Goal: Contribute content

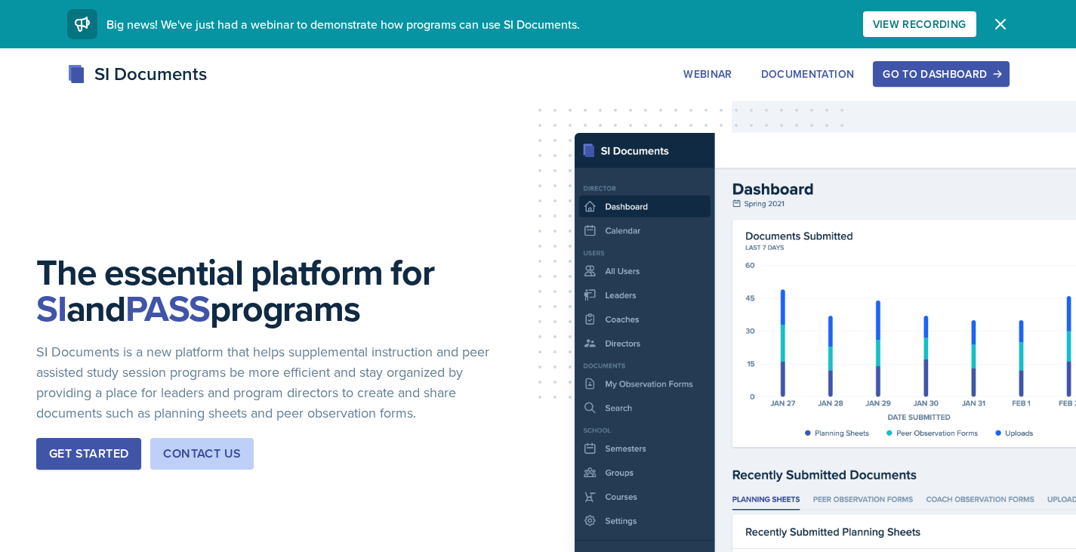
click at [895, 75] on div "Go to Dashboard" at bounding box center [941, 74] width 116 height 12
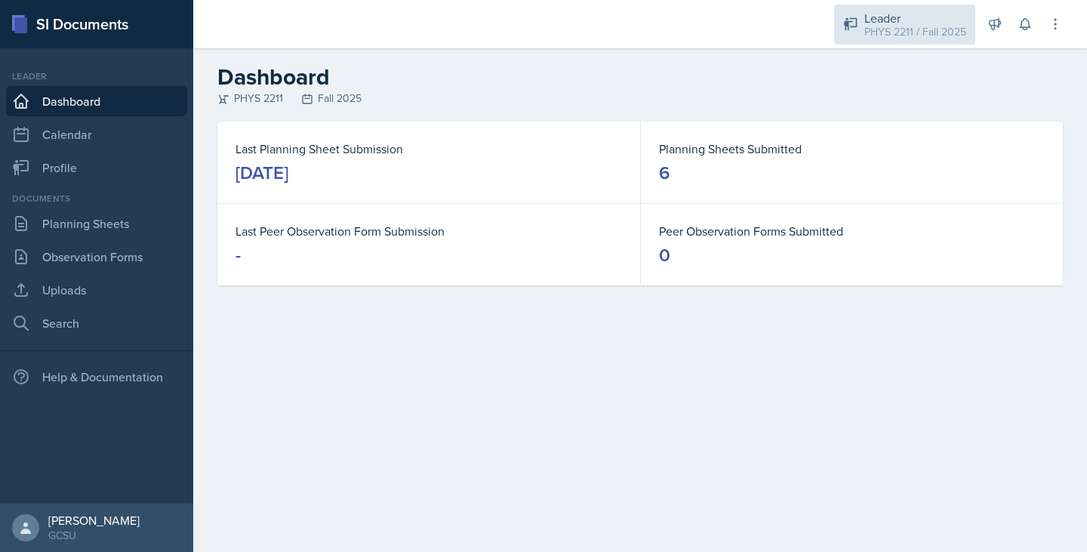
click at [894, 25] on div "PHYS 2211 / Fall 2025" at bounding box center [916, 32] width 102 height 16
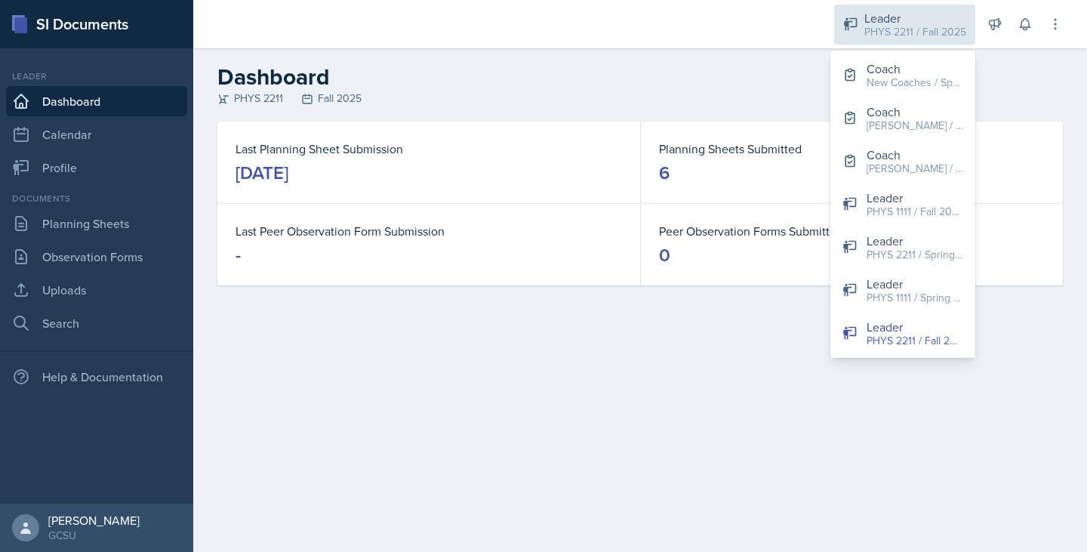
click at [894, 25] on div "PHYS 2211 / Fall 2025" at bounding box center [916, 32] width 102 height 16
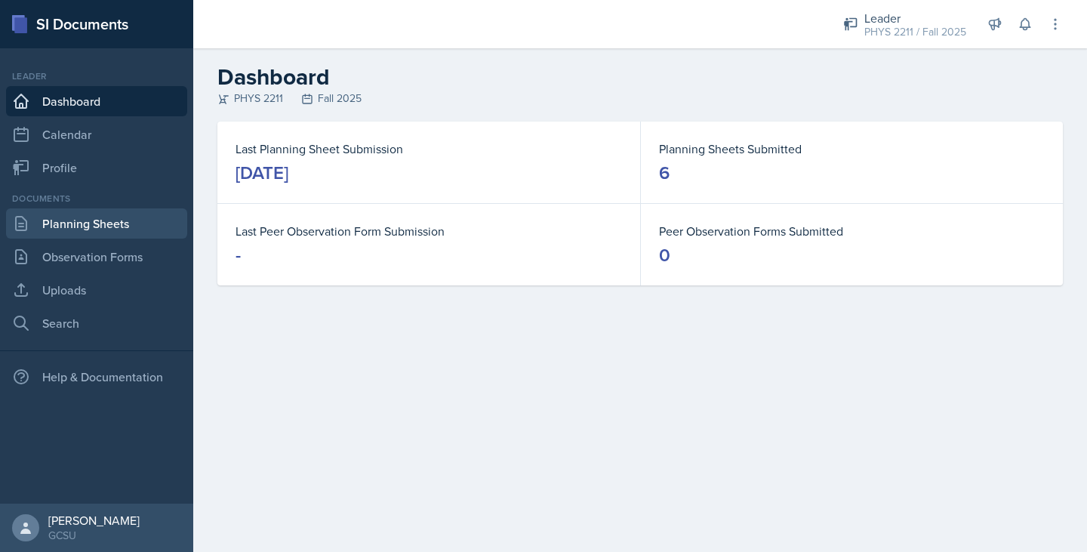
click at [130, 219] on link "Planning Sheets" at bounding box center [96, 223] width 181 height 30
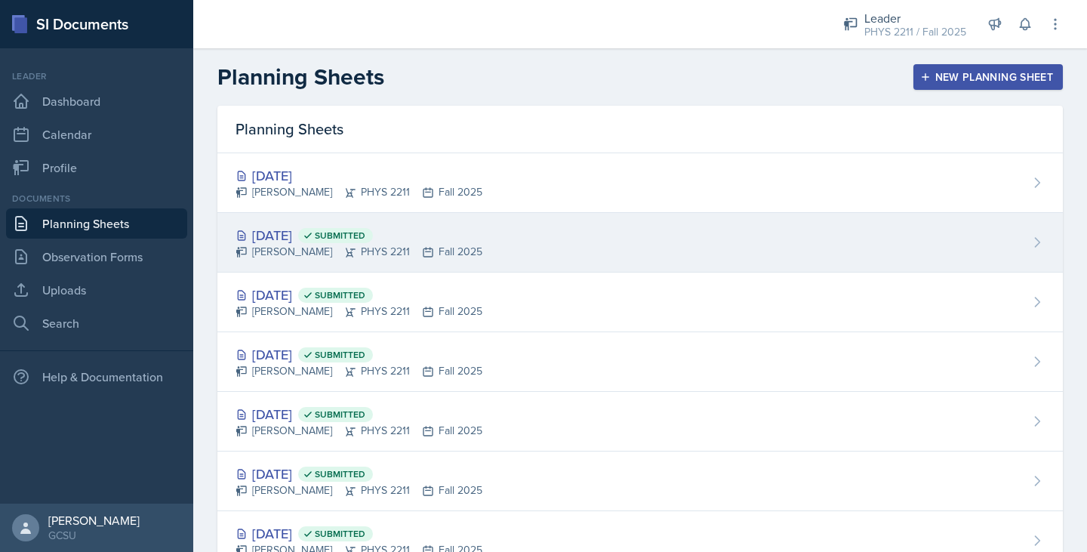
click at [351, 227] on div "[DATE] Submitted" at bounding box center [359, 235] width 247 height 20
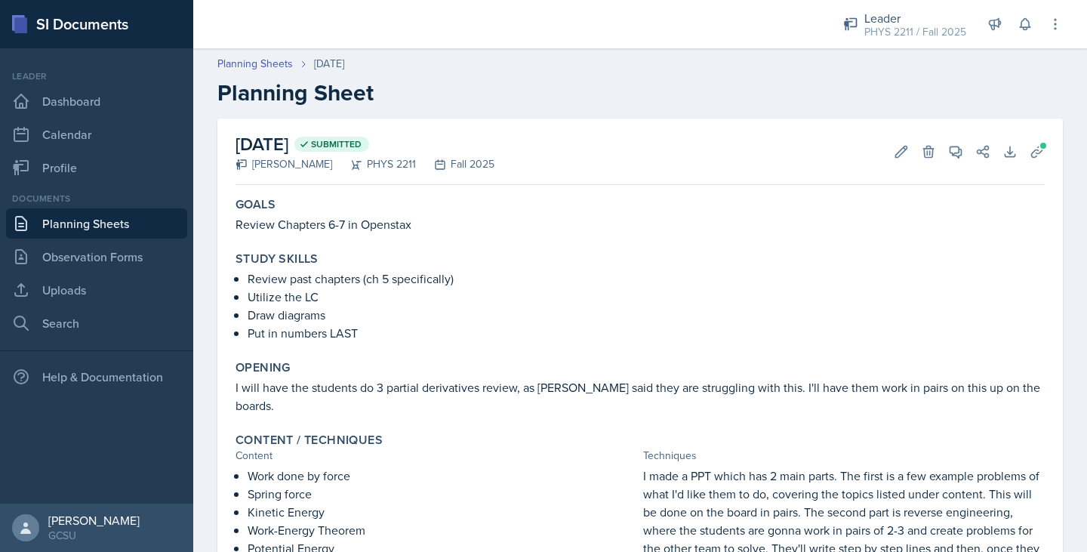
scroll to position [392, 0]
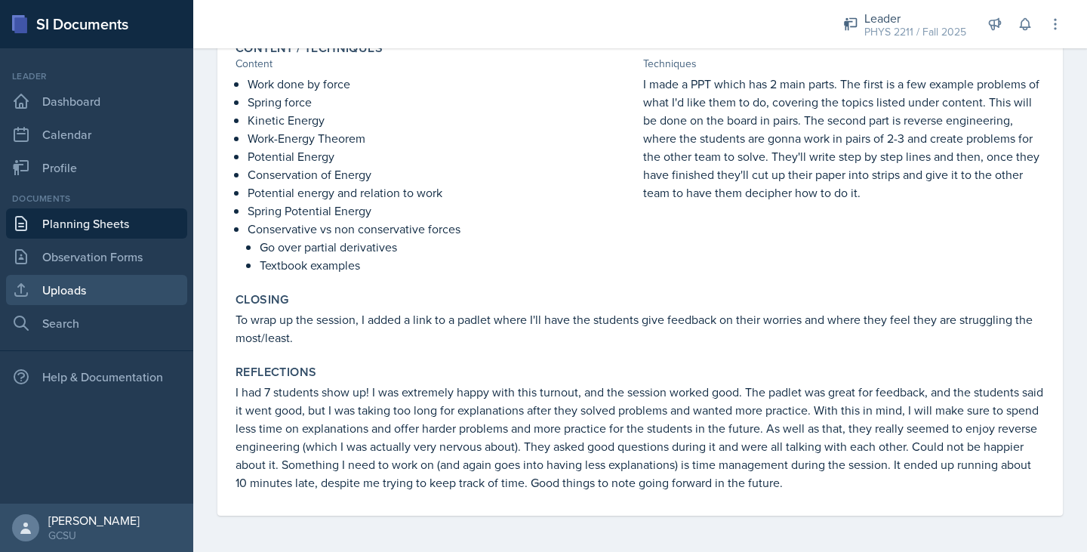
click at [119, 295] on link "Uploads" at bounding box center [96, 290] width 181 height 30
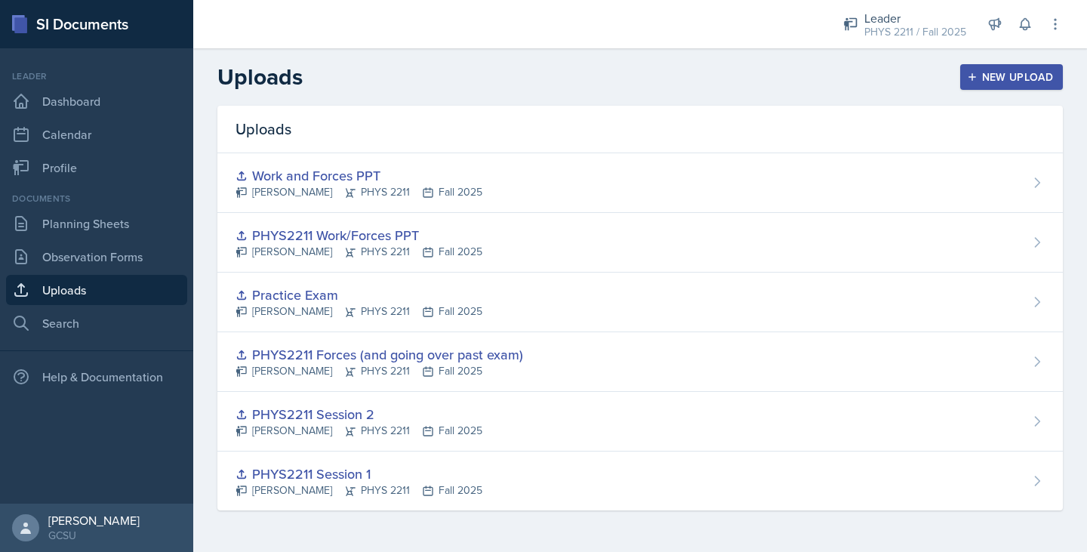
click at [1016, 67] on button "New Upload" at bounding box center [1012, 77] width 103 height 26
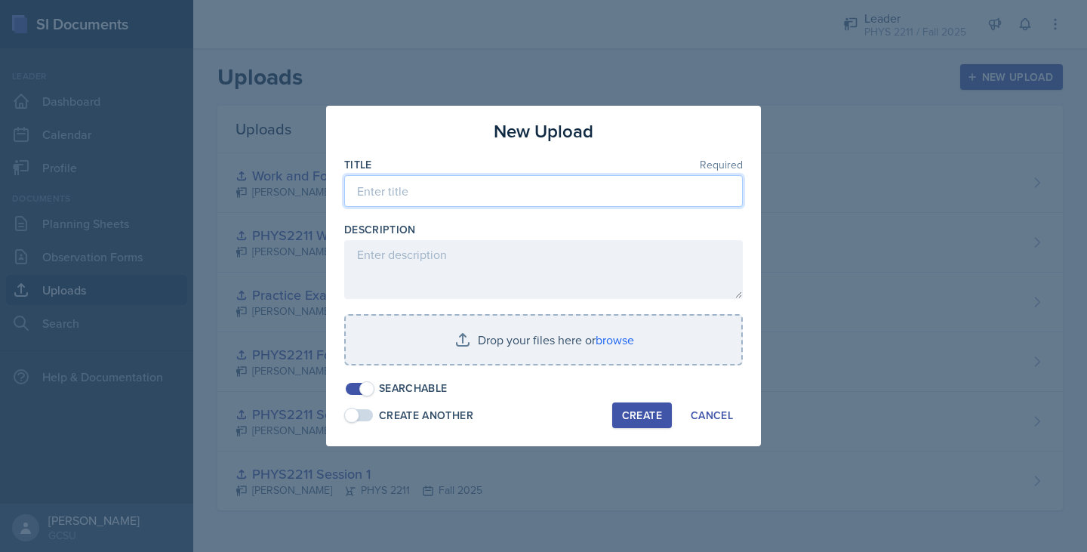
click at [530, 194] on input at bounding box center [543, 191] width 399 height 32
type input "E"
type input "PHYS2211 Exam 2 PPT"
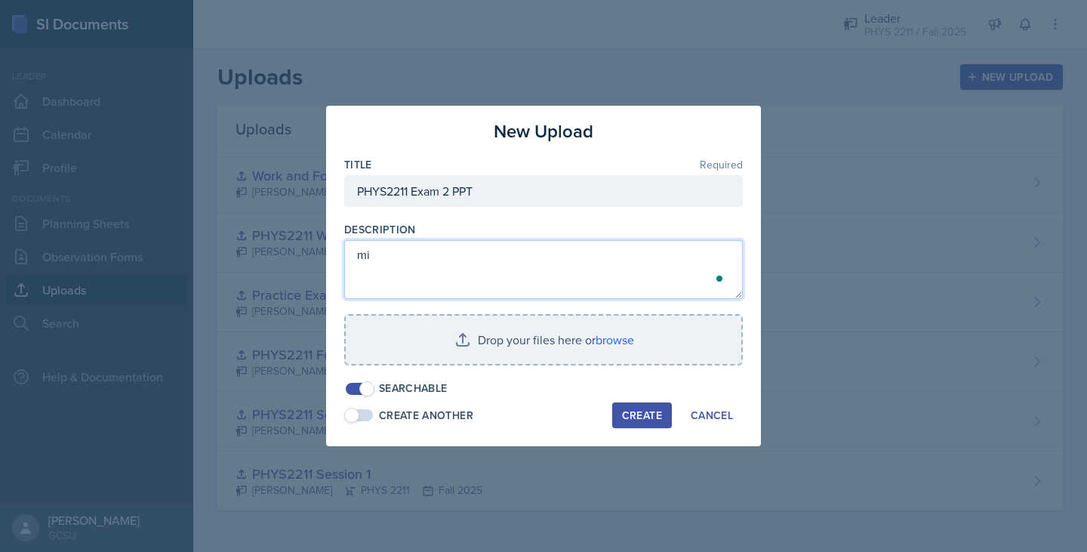
type textarea "m"
type textarea "misconception check and padlet. had them do a practice exam on a document."
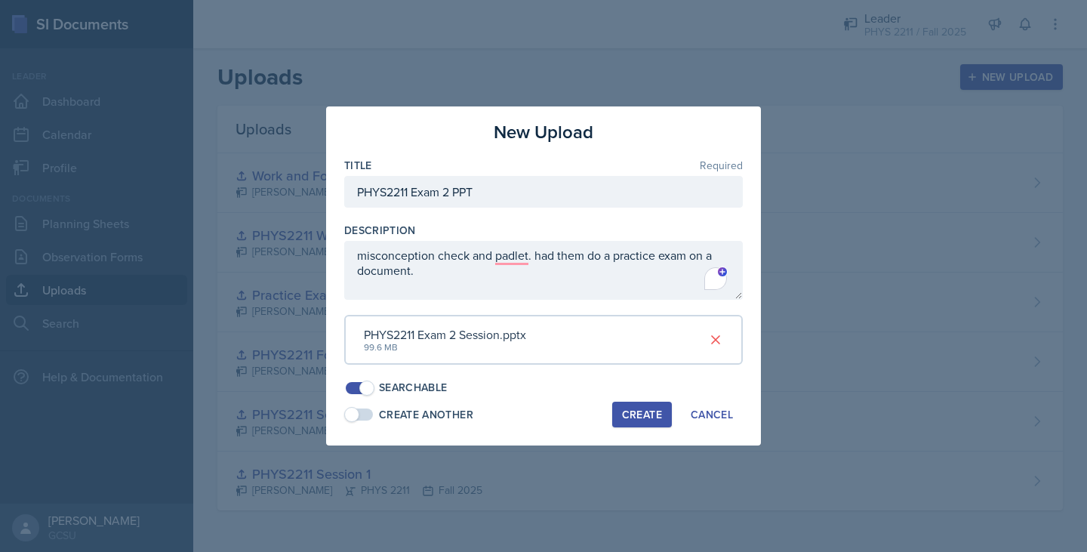
click at [636, 415] on div "Create" at bounding box center [642, 415] width 40 height 12
